Goal: Navigation & Orientation: Understand site structure

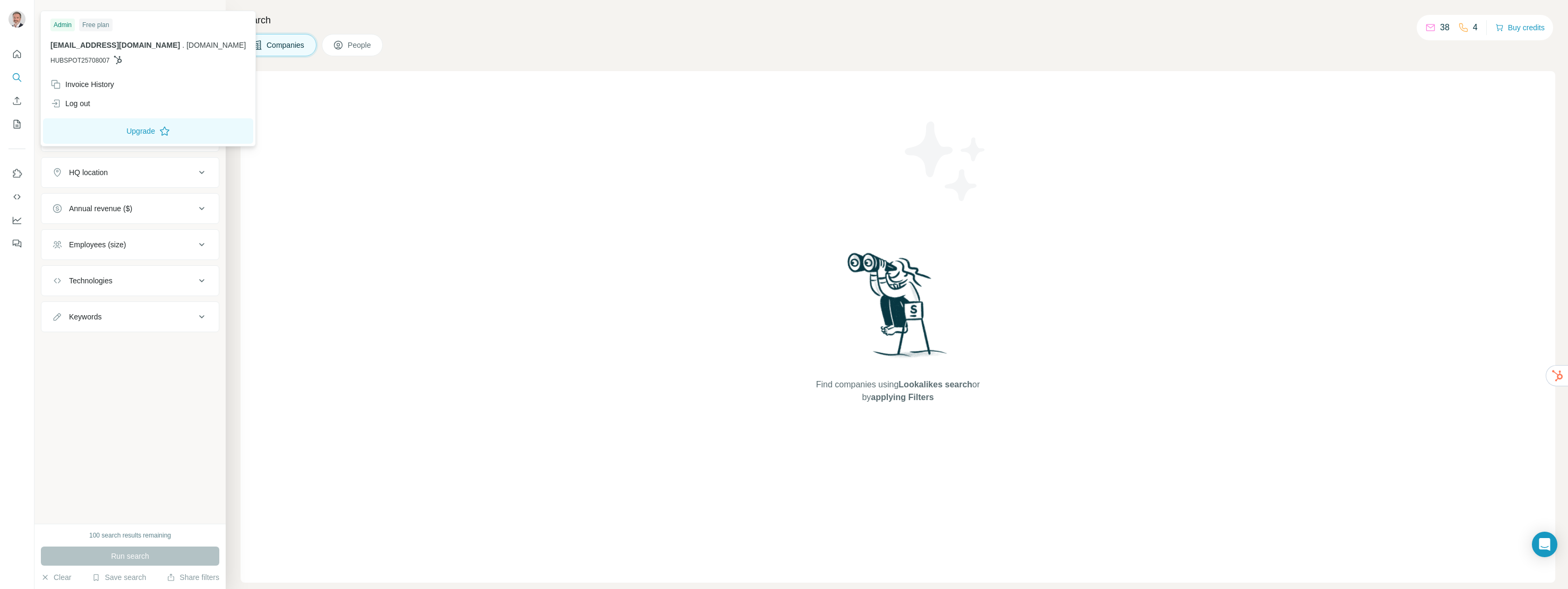
click at [12, 12] on div at bounding box center [17, 20] width 17 height 19
click at [158, 431] on div "New search Hide Company lookalikes Company information Company Industry HQ loca…" at bounding box center [131, 262] width 191 height 524
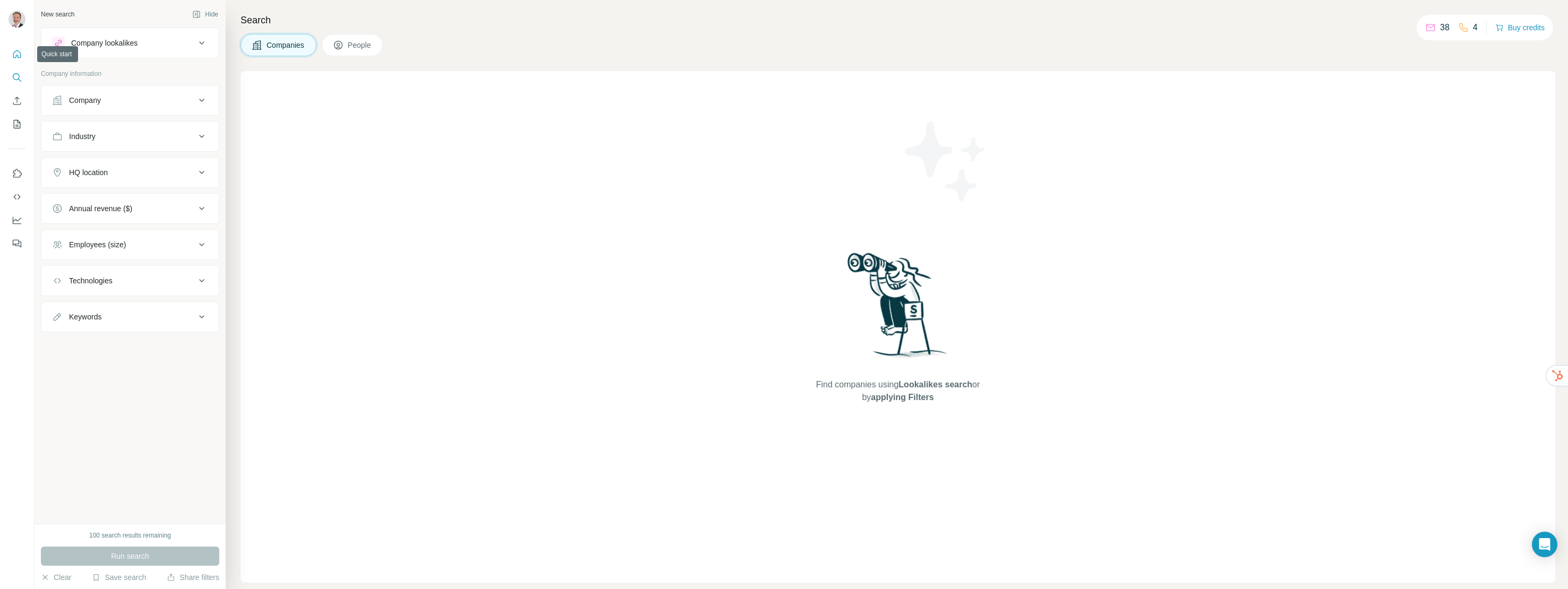
click at [19, 55] on icon "Quick start" at bounding box center [17, 54] width 11 height 11
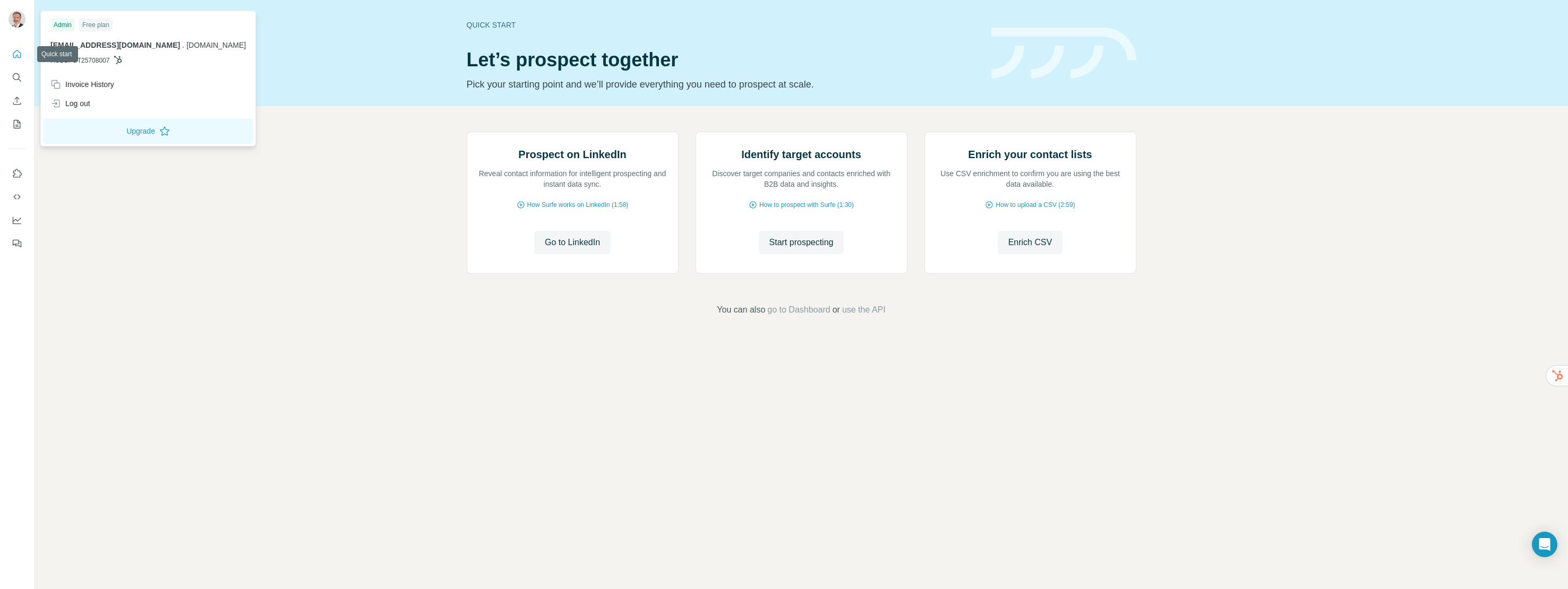
click at [18, 55] on icon "Quick start" at bounding box center [17, 54] width 11 height 11
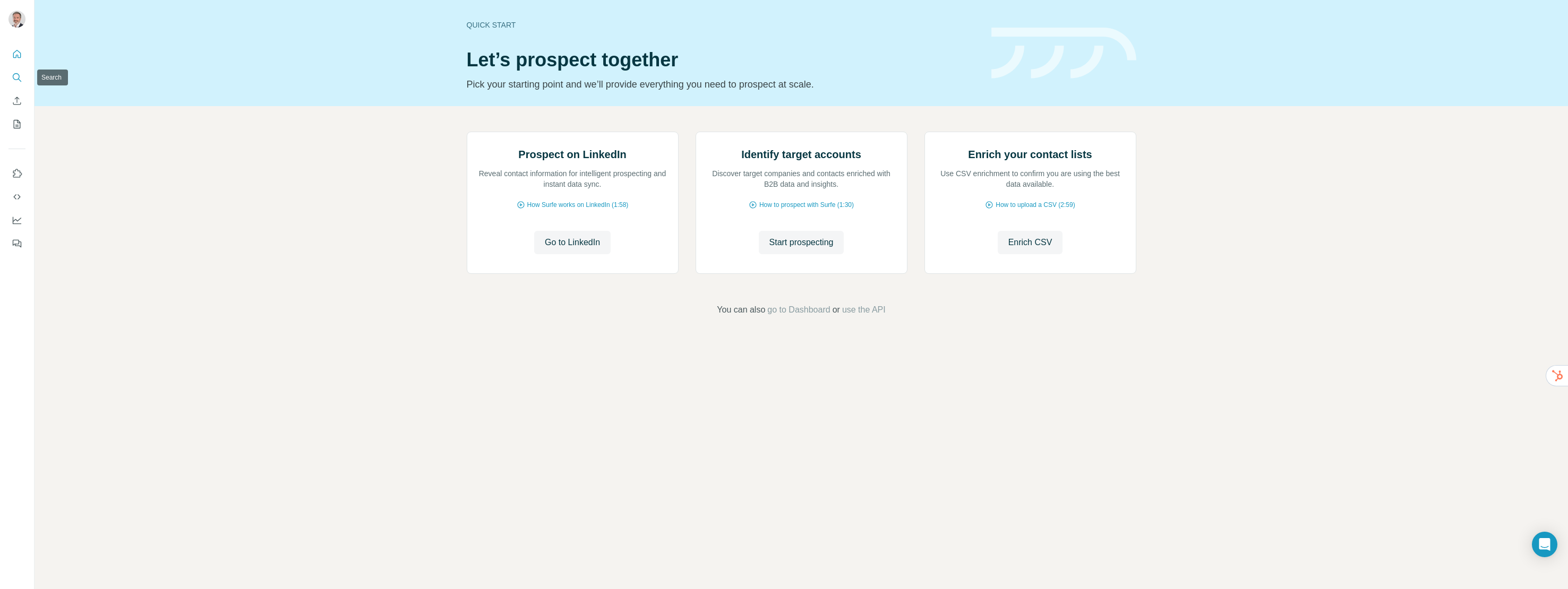
click at [17, 74] on icon "Search" at bounding box center [17, 77] width 7 height 7
click at [17, 121] on icon "My lists" at bounding box center [17, 124] width 11 height 11
click at [15, 173] on icon "Use Surfe on LinkedIn" at bounding box center [17, 174] width 11 height 11
click at [16, 56] on icon "Quick start" at bounding box center [17, 53] width 8 height 8
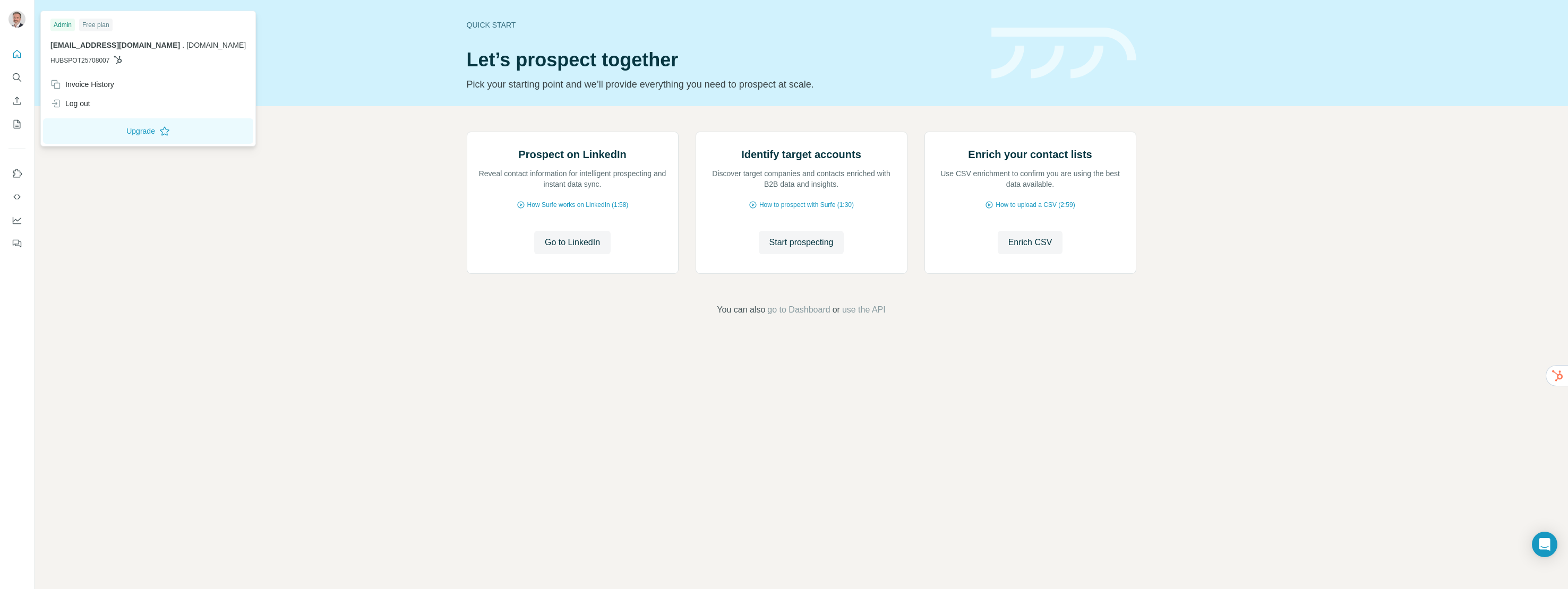
click at [18, 19] on img at bounding box center [17, 19] width 17 height 17
